Goal: Task Accomplishment & Management: Use online tool/utility

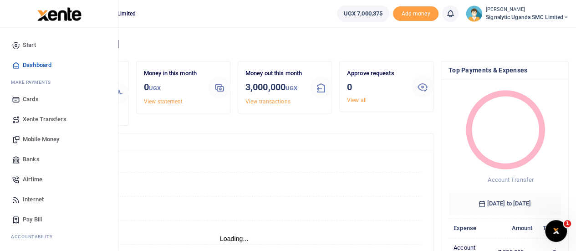
click at [43, 116] on span "Xente Transfers" at bounding box center [45, 119] width 44 height 9
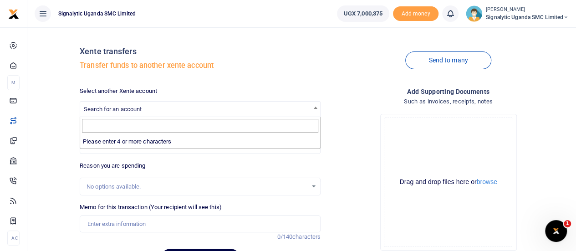
click at [120, 109] on span "Search for an account" at bounding box center [113, 109] width 58 height 7
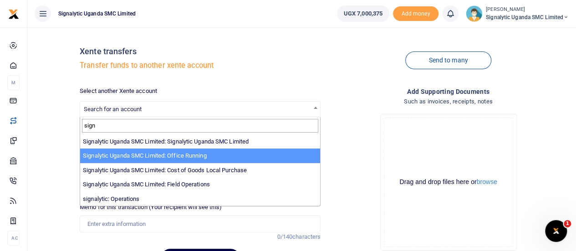
type input "sign"
select select "3285"
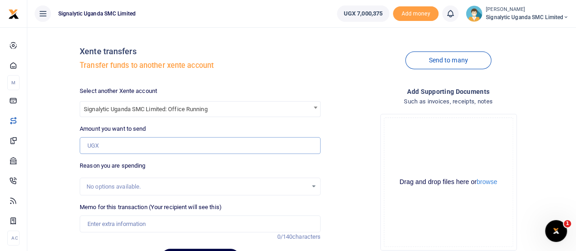
click at [115, 141] on input "Amount you want to send" at bounding box center [200, 145] width 241 height 17
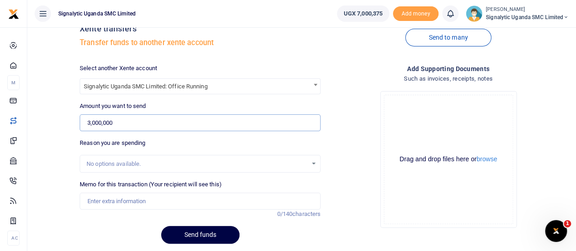
scroll to position [53, 0]
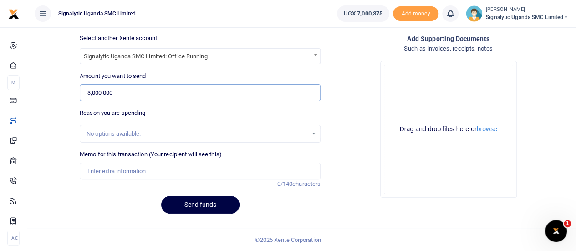
type input "3,000,000"
click at [100, 170] on input "Memo for this transaction (Your recipient will see this)" at bounding box center [200, 170] width 241 height 17
click at [193, 202] on button "Send funds" at bounding box center [200, 205] width 78 height 18
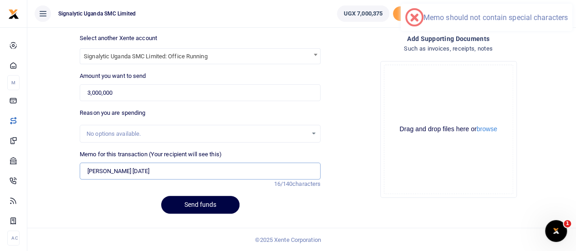
click at [114, 170] on input "Lucas 17/09/2025" at bounding box center [200, 170] width 241 height 17
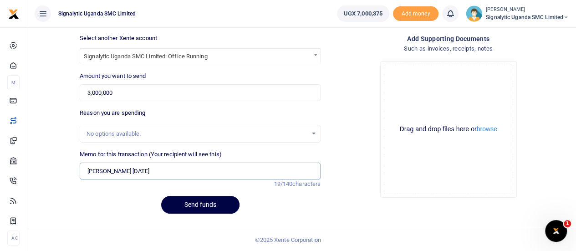
drag, startPoint x: 111, startPoint y: 170, endPoint x: 163, endPoint y: 173, distance: 52.5
click at [112, 170] on input "Lucas 17 sept 2025" at bounding box center [200, 170] width 241 height 17
type input "Lucas 17 sept 2025"
click at [192, 203] on button "Send funds" at bounding box center [200, 205] width 78 height 18
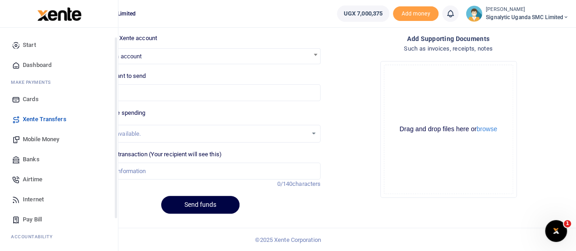
scroll to position [94, 0]
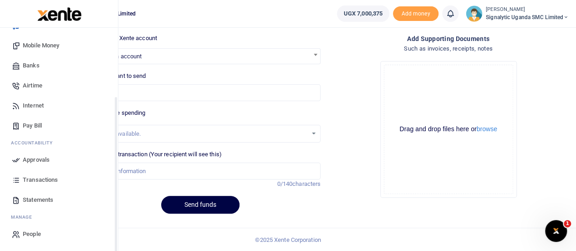
click at [39, 157] on span "Approvals" at bounding box center [36, 159] width 27 height 9
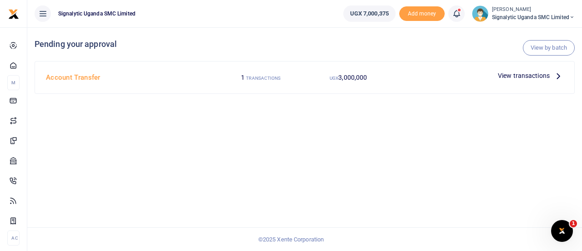
click at [538, 73] on span "View transactions" at bounding box center [524, 76] width 52 height 10
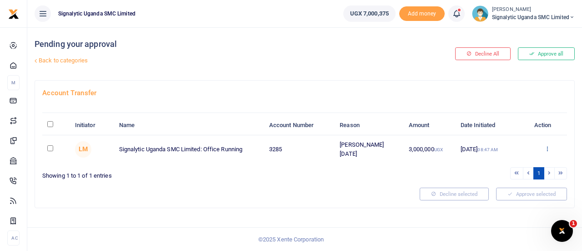
click at [549, 151] on link at bounding box center [548, 149] width 6 height 7
click at [519, 164] on link "Approve" at bounding box center [514, 163] width 72 height 13
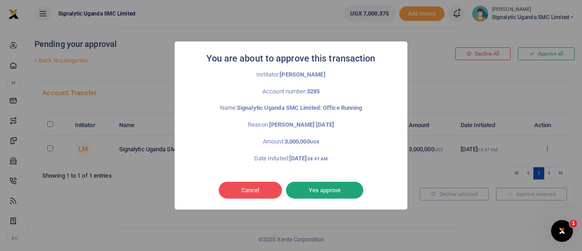
click at [338, 195] on button "Yes approve" at bounding box center [324, 190] width 77 height 17
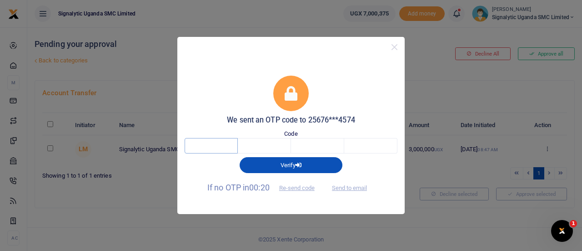
click at [202, 146] on input "text" at bounding box center [211, 145] width 53 height 15
type input "4"
type input "3"
type input "0"
type input "5"
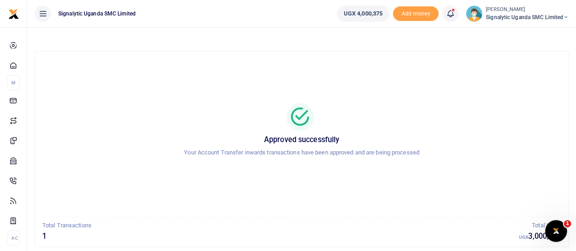
click at [546, 13] on span "Signalytic Uganda SMC Limited" at bounding box center [527, 17] width 83 height 8
click at [528, 33] on link "Switch accounts" at bounding box center [534, 33] width 72 height 13
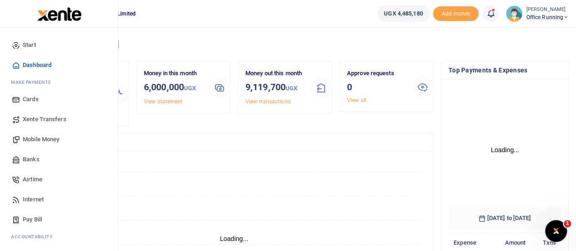
click at [53, 135] on span "Mobile Money" at bounding box center [41, 139] width 36 height 9
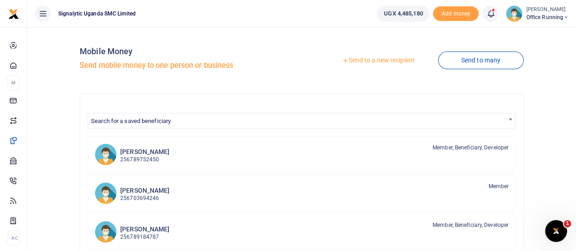
click at [374, 60] on link "Send to a new recipient" at bounding box center [378, 60] width 119 height 16
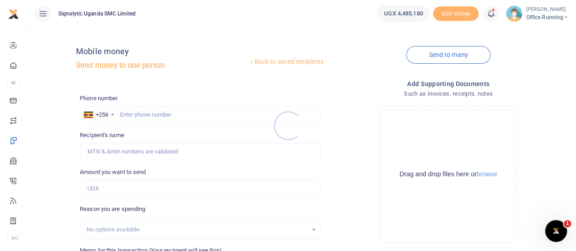
click at [142, 116] on div at bounding box center [288, 125] width 576 height 251
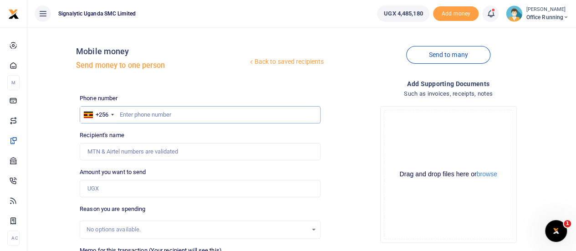
click at [153, 115] on input "text" at bounding box center [200, 114] width 241 height 17
type input "765974574"
type input "[PERSON_NAME] [PERSON_NAME]"
type input "765974574"
click at [117, 189] on input "Amount you want to send" at bounding box center [200, 188] width 241 height 17
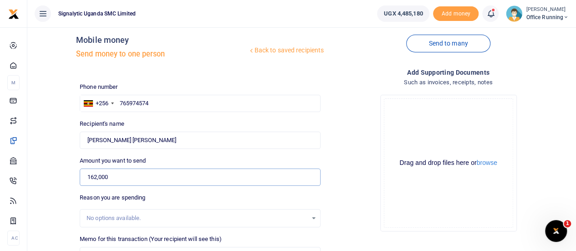
scroll to position [91, 0]
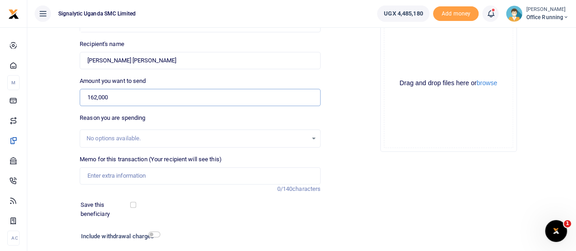
type input "162,000"
click at [115, 179] on input "Memo for this transaction (Your recipient will see this)" at bounding box center [200, 175] width 241 height 17
paste input "REQSN00099"
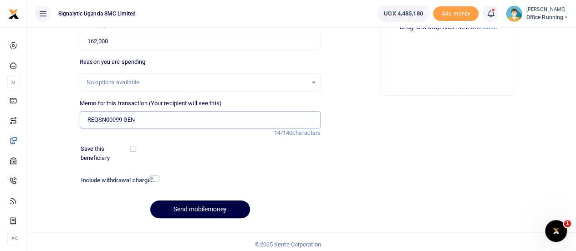
scroll to position [151, 0]
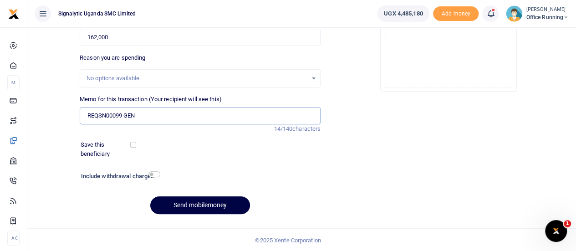
type input "REQSN00099 GEN"
click at [211, 202] on button "Send mobilemoney" at bounding box center [200, 205] width 100 height 18
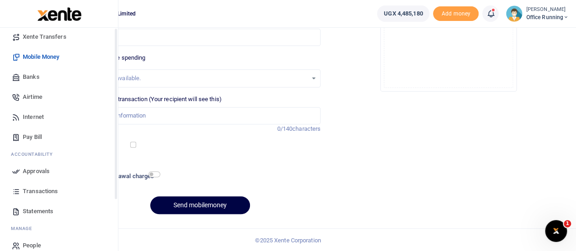
scroll to position [94, 0]
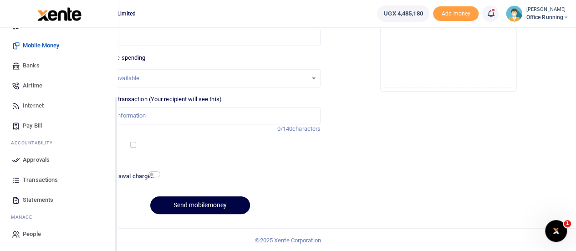
click at [40, 161] on span "Approvals" at bounding box center [36, 159] width 27 height 9
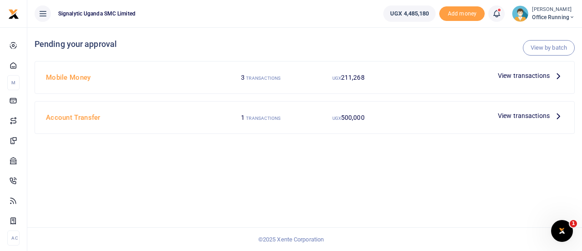
click at [514, 77] on span "View transactions" at bounding box center [524, 76] width 52 height 10
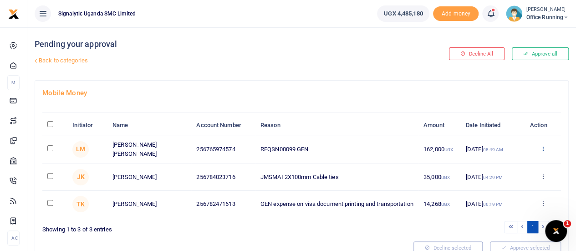
click at [541, 152] on icon at bounding box center [542, 148] width 6 height 6
click at [518, 171] on link "Approve" at bounding box center [509, 172] width 72 height 13
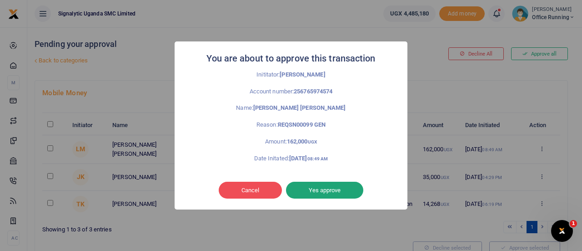
click at [329, 187] on button "Yes approve" at bounding box center [324, 190] width 77 height 17
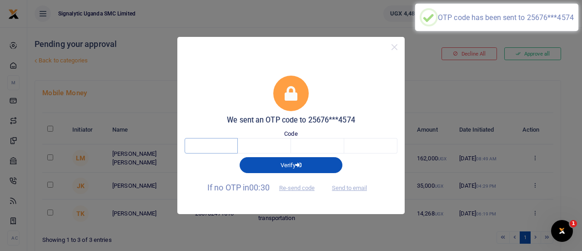
click at [202, 144] on input "text" at bounding box center [211, 145] width 53 height 15
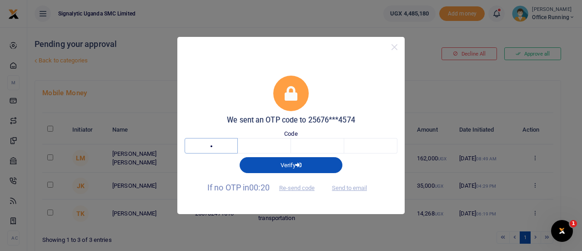
type input "1"
type input "6"
type input "3"
type input "2"
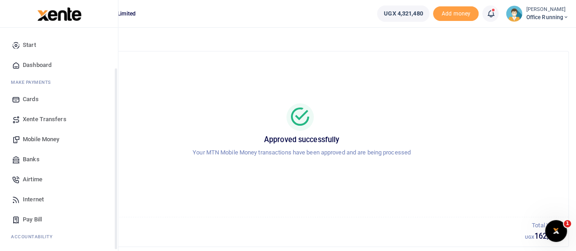
scroll to position [94, 0]
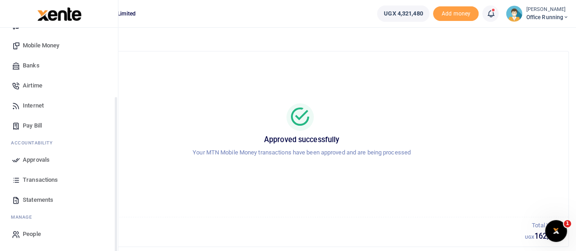
click at [43, 178] on span "Transactions" at bounding box center [40, 179] width 35 height 9
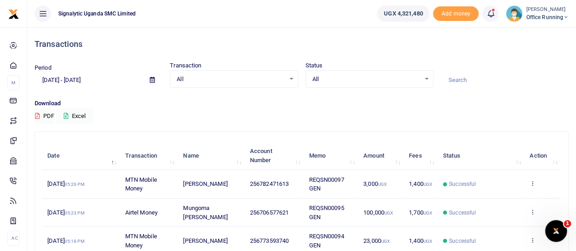
click at [533, 180] on icon at bounding box center [532, 183] width 6 height 6
click at [491, 199] on link "View details" at bounding box center [499, 198] width 72 height 13
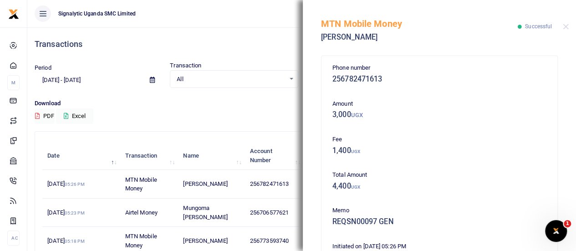
click at [234, 38] on div "Transactions" at bounding box center [302, 44] width 534 height 34
click at [565, 26] on button "Close" at bounding box center [565, 27] width 6 height 6
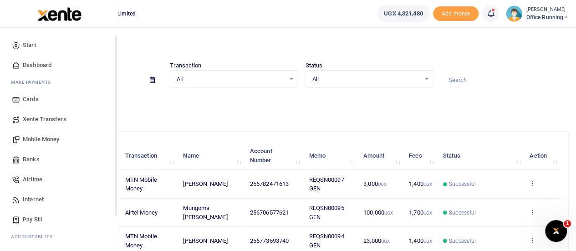
scroll to position [94, 0]
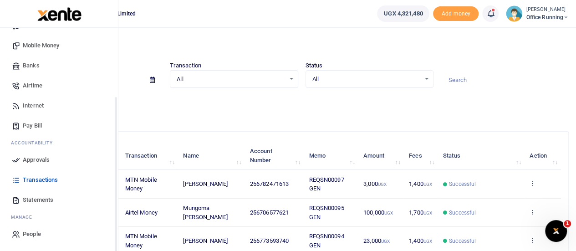
click at [44, 181] on span "Transactions" at bounding box center [40, 179] width 35 height 9
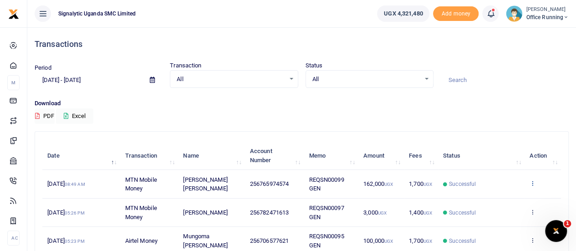
click at [534, 181] on icon at bounding box center [532, 183] width 6 height 6
click at [485, 199] on link "View details" at bounding box center [499, 198] width 72 height 13
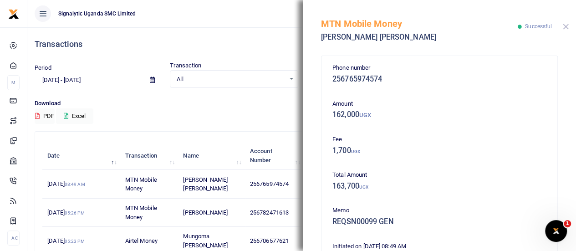
click at [567, 24] on button "Close" at bounding box center [565, 27] width 6 height 6
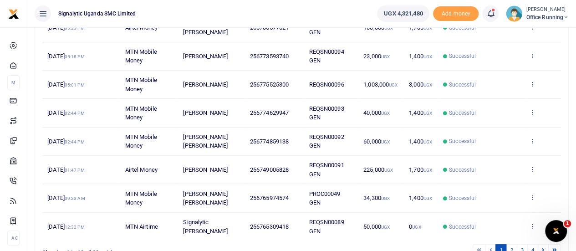
scroll to position [228, 0]
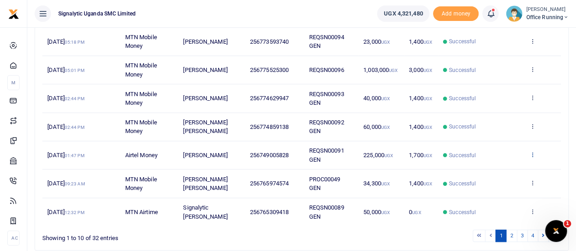
click at [531, 155] on icon at bounding box center [532, 154] width 6 height 6
click at [490, 188] on link "Send again" at bounding box center [499, 189] width 72 height 13
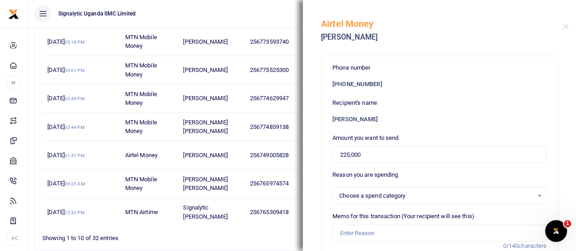
select select
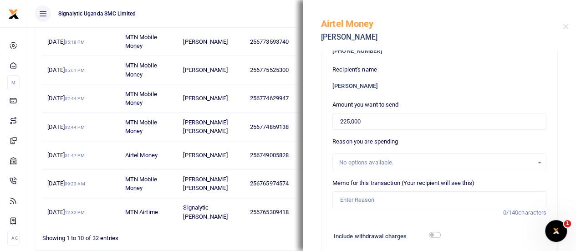
scroll to position [91, 0]
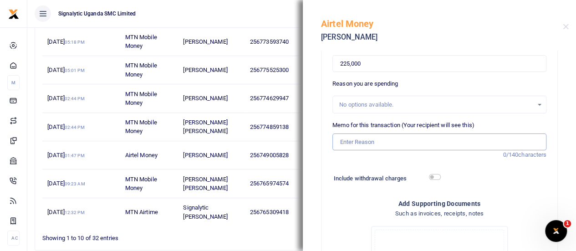
click at [378, 139] on input "Memo for this transaction (Your recipient will see this)" at bounding box center [439, 141] width 214 height 17
paste input "REQSN00091"
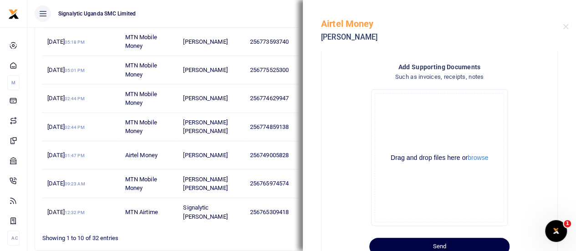
scroll to position [253, 0]
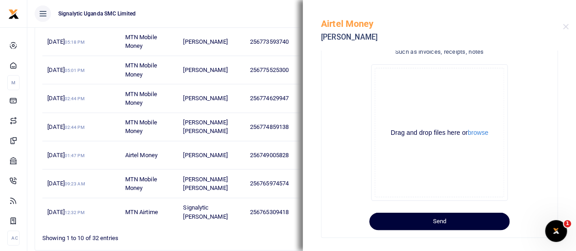
type input "REQSN00091 GEN"
click at [436, 215] on button "Send" at bounding box center [439, 220] width 140 height 17
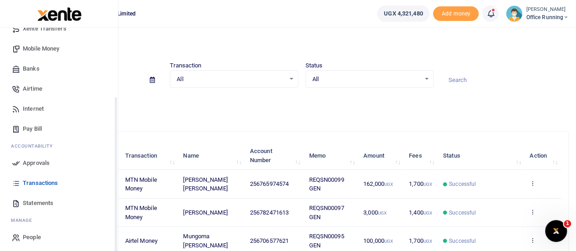
scroll to position [94, 0]
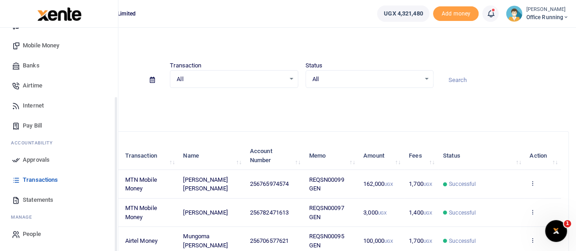
click at [48, 158] on span "Approvals" at bounding box center [36, 159] width 27 height 9
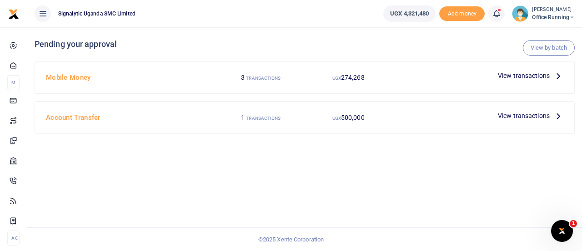
click at [542, 73] on span "View transactions" at bounding box center [524, 76] width 52 height 10
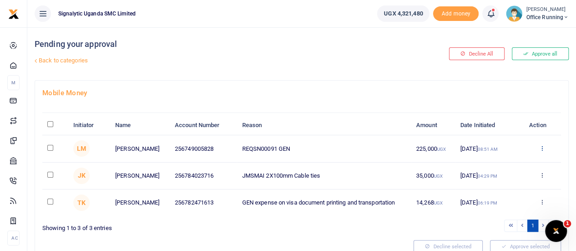
click at [541, 146] on icon at bounding box center [541, 148] width 6 height 6
click at [513, 168] on link "Approve" at bounding box center [508, 163] width 72 height 13
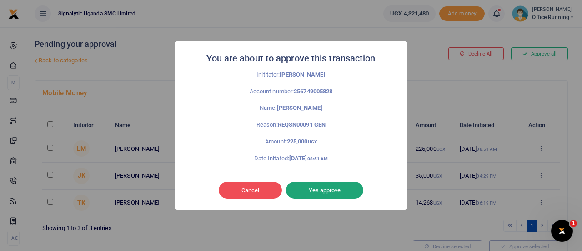
click at [345, 192] on button "Yes approve" at bounding box center [324, 190] width 77 height 17
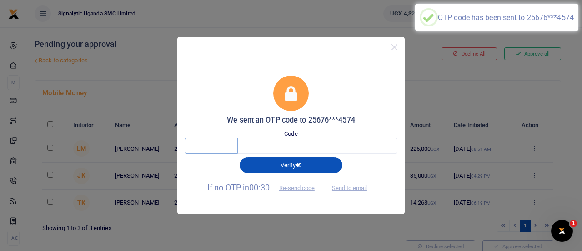
click at [195, 149] on input "text" at bounding box center [211, 145] width 53 height 15
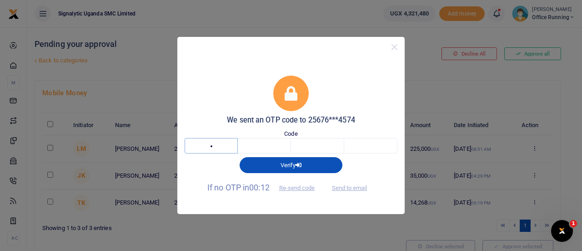
type input "3"
type input "0"
type input "7"
type input "4"
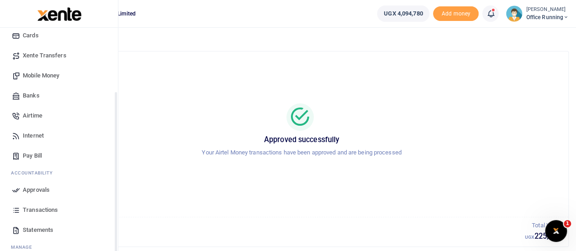
scroll to position [94, 0]
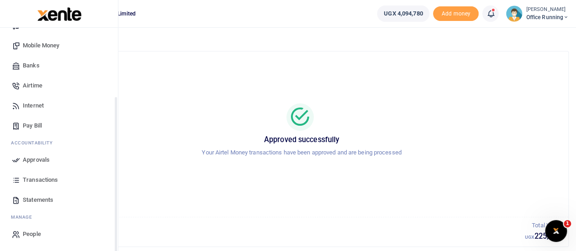
click at [42, 179] on span "Transactions" at bounding box center [40, 179] width 35 height 9
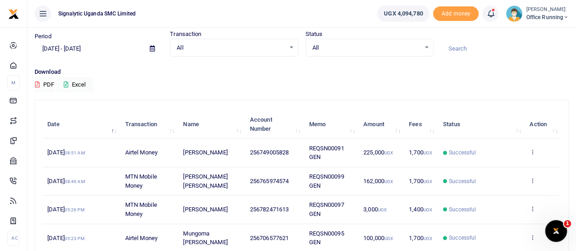
scroll to position [46, 0]
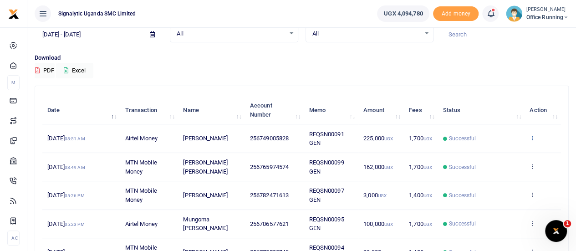
click at [532, 137] on icon at bounding box center [532, 137] width 6 height 6
click at [502, 152] on link "View details" at bounding box center [499, 153] width 72 height 13
